Goal: Transaction & Acquisition: Download file/media

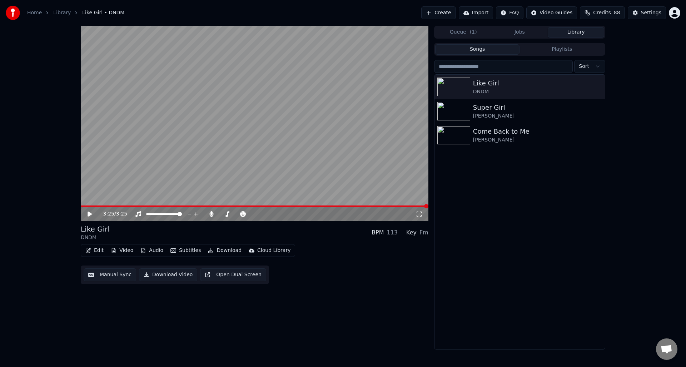
click at [509, 211] on div "Like Girl DNDM Super Girl [PERSON_NAME] Come Back to Me [PERSON_NAME]" at bounding box center [519, 212] width 170 height 274
click at [603, 12] on span "Credits" at bounding box center [602, 12] width 18 height 7
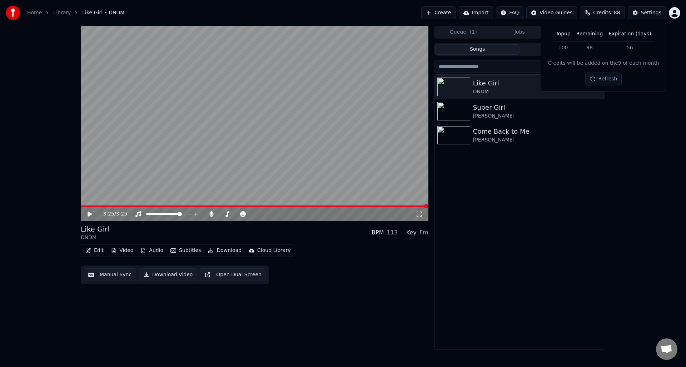
click at [605, 78] on button "Refresh" at bounding box center [603, 79] width 37 height 13
drag, startPoint x: 581, startPoint y: 208, endPoint x: 594, endPoint y: 207, distance: 13.3
click at [581, 208] on div "Like Girl DNDM Super Girl [PERSON_NAME] Come Back to Me [PERSON_NAME]" at bounding box center [519, 212] width 170 height 274
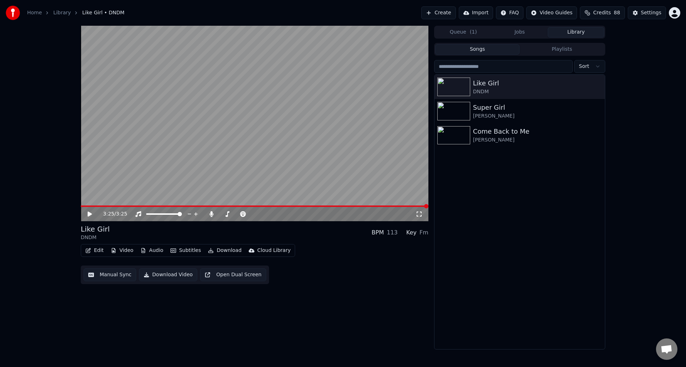
click at [607, 14] on span "Credits" at bounding box center [602, 12] width 18 height 7
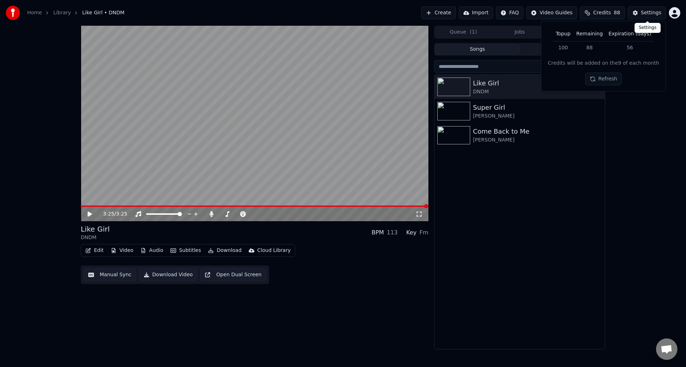
click at [639, 12] on button "Settings" at bounding box center [647, 12] width 38 height 13
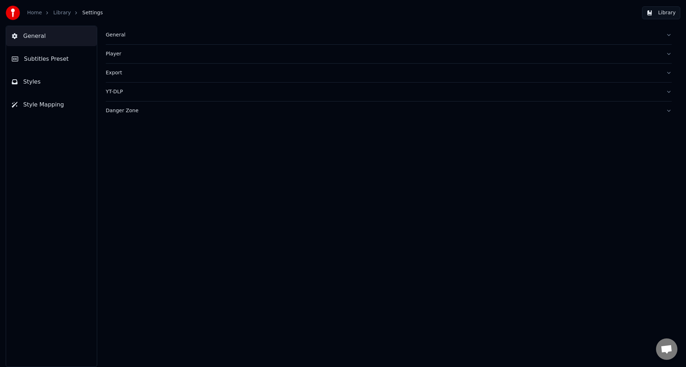
click at [57, 15] on link "Library" at bounding box center [62, 12] width 18 height 7
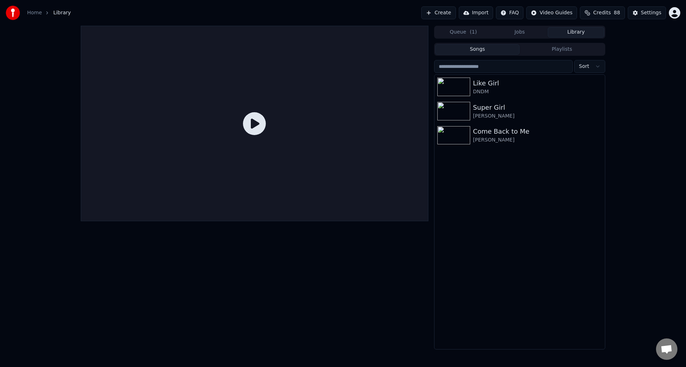
click at [601, 12] on span "Credits" at bounding box center [602, 12] width 18 height 7
click at [567, 48] on td "100" at bounding box center [563, 47] width 20 height 13
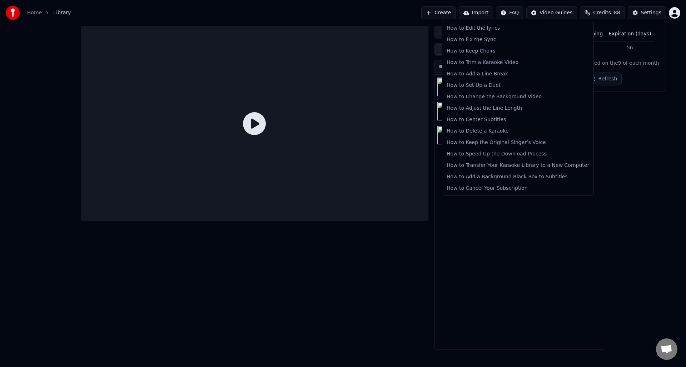
click at [511, 16] on html "Home Library Create Import FAQ Video Guides Credits 88 Settings Queue ( 1 ) Job…" at bounding box center [343, 183] width 686 height 367
click at [503, 189] on div "How to Cancel Your Subscription" at bounding box center [518, 188] width 148 height 11
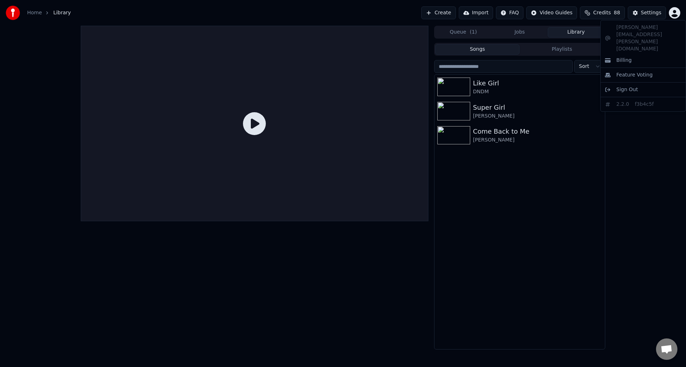
click at [676, 14] on html "Home Library Create Import FAQ Video Guides Credits 88 Settings Queue ( 1 ) Job…" at bounding box center [343, 183] width 686 height 367
click at [621, 57] on span "Billing" at bounding box center [623, 60] width 15 height 7
click at [449, 108] on img at bounding box center [453, 111] width 33 height 19
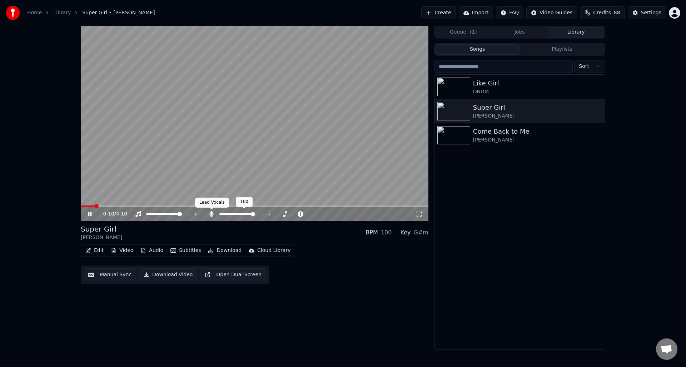
click at [210, 214] on icon at bounding box center [211, 214] width 4 height 6
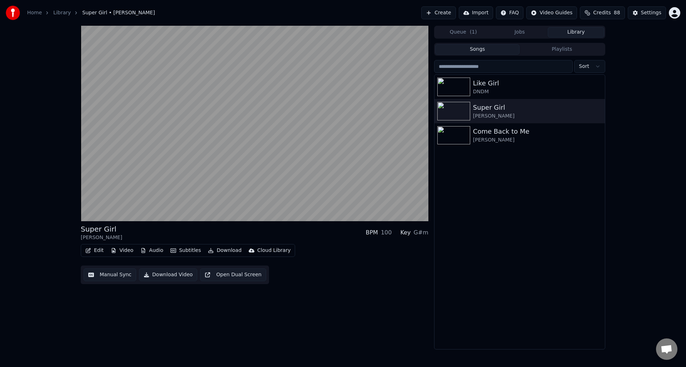
click at [329, 273] on div "Edit Video Audio Subtitles Download Cloud Library Manual Sync Download Video Op…" at bounding box center [255, 264] width 348 height 40
click at [223, 250] on button "Download" at bounding box center [224, 250] width 39 height 10
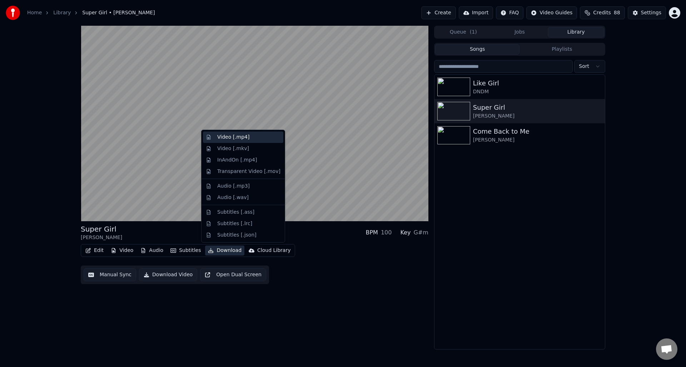
click at [229, 139] on div "Video [.mp4]" at bounding box center [233, 137] width 32 height 7
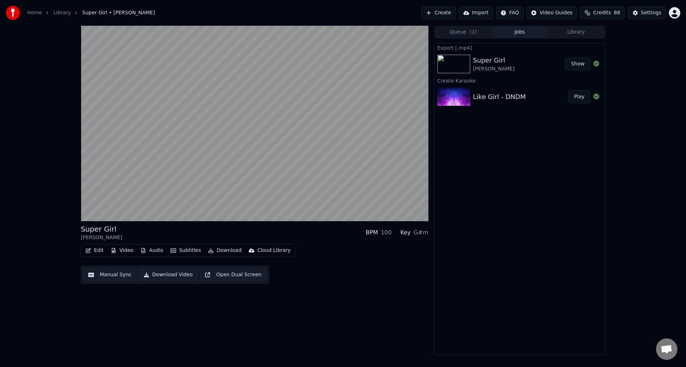
click at [578, 66] on button "Show" at bounding box center [578, 64] width 26 height 13
click at [574, 65] on button "Show" at bounding box center [578, 64] width 26 height 13
